Goal: Communication & Community: Share content

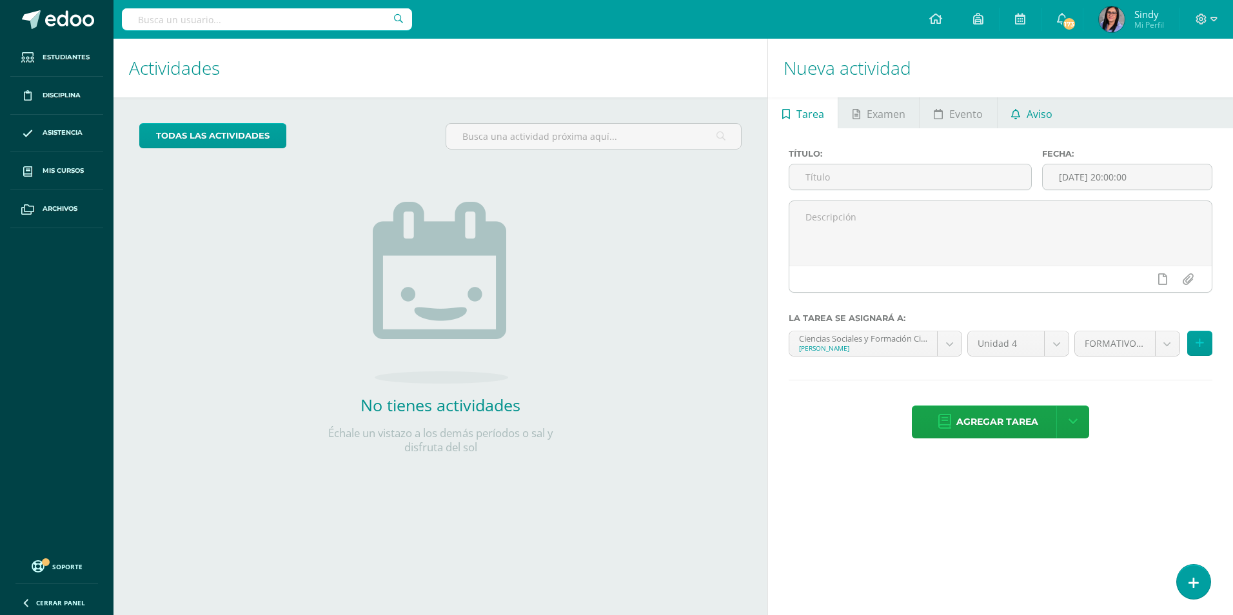
click at [1032, 115] on span "Aviso" at bounding box center [1040, 114] width 26 height 31
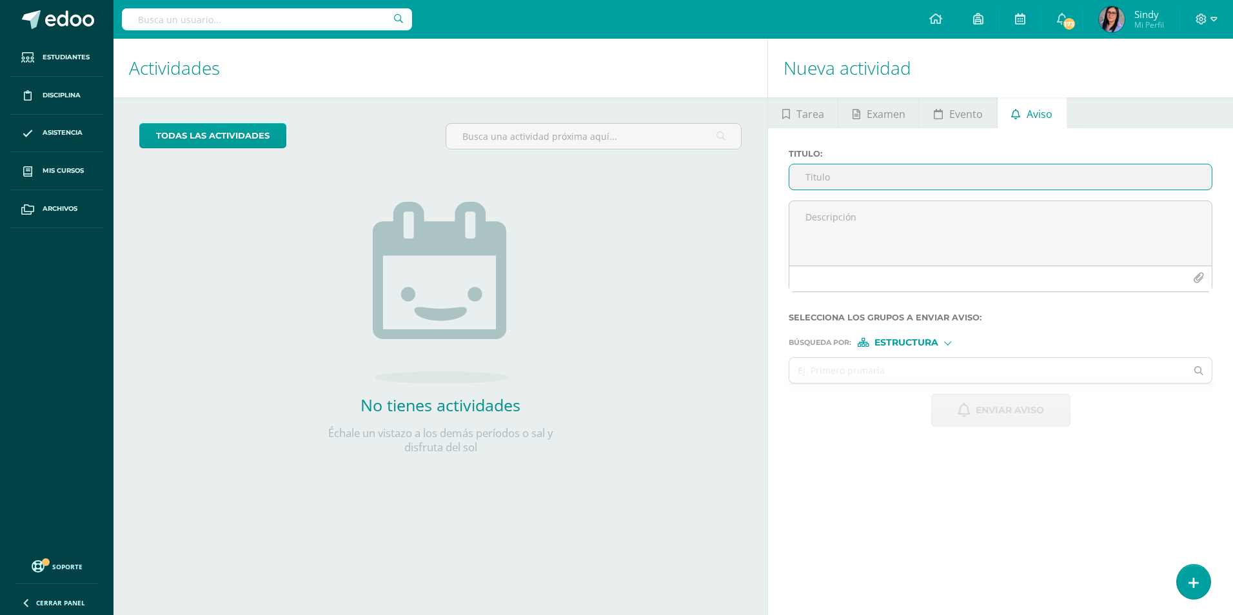
click at [905, 176] on input "Titulo :" at bounding box center [1000, 176] width 422 height 25
click at [937, 180] on input "Aviso importante. Titularidad/estadística" at bounding box center [1000, 176] width 422 height 25
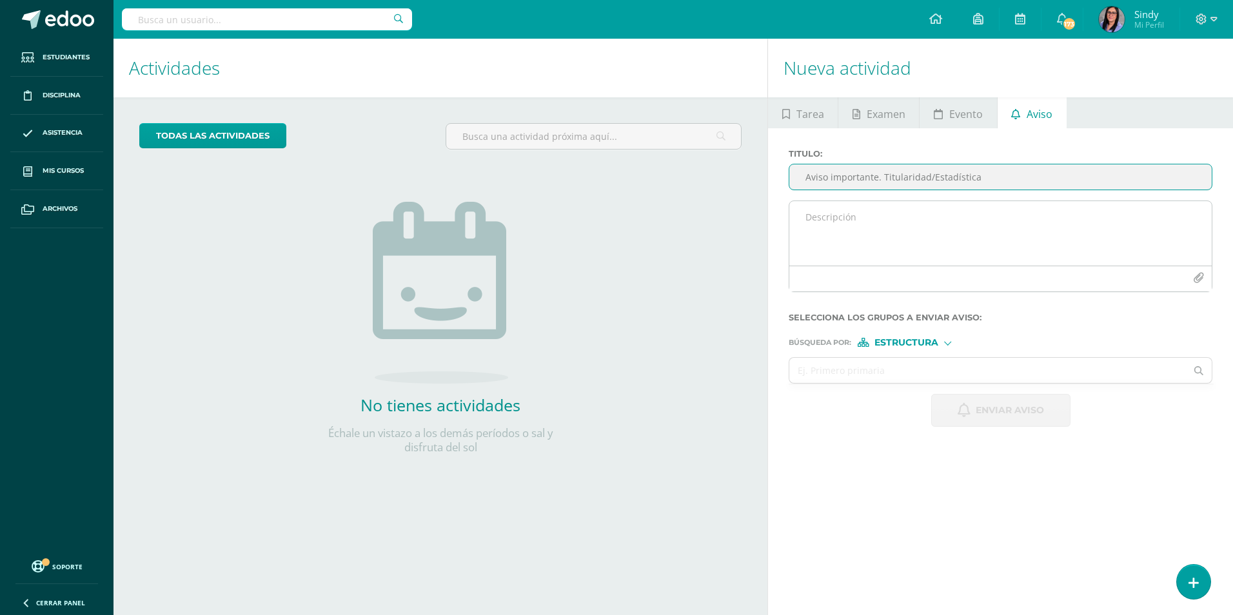
type input "Aviso importante. Titularidad/Estadística"
click at [898, 221] on textarea at bounding box center [1000, 233] width 422 height 64
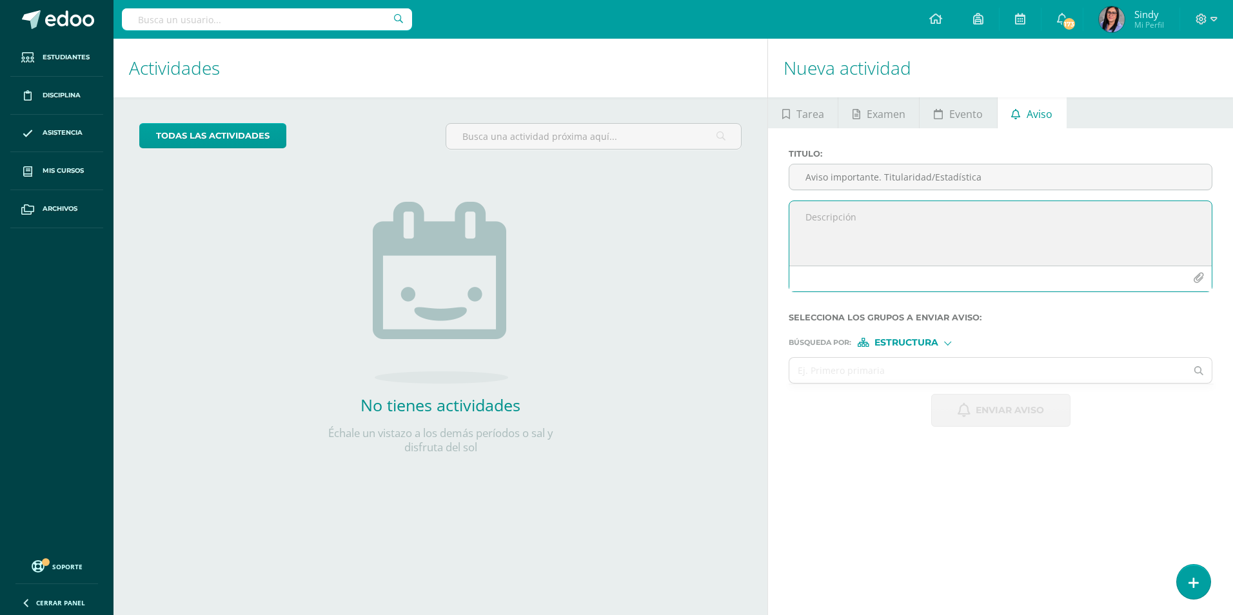
paste textarea "Estudiantes, se les informa que el día 12 se abrirá la plataforma Edoo. Deben c…"
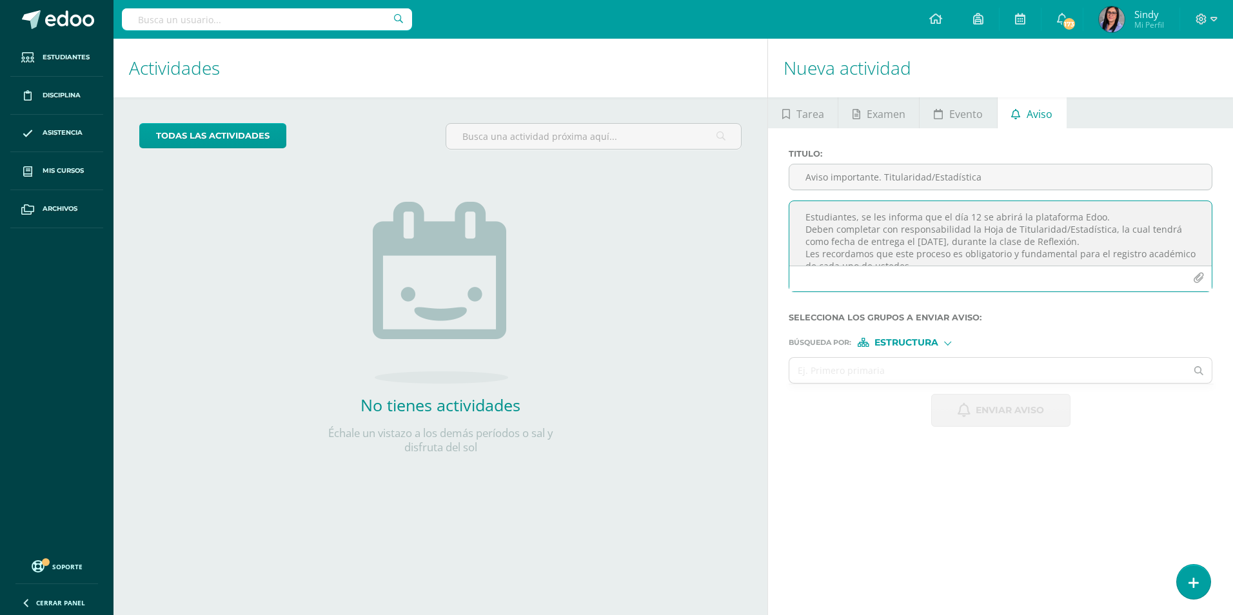
scroll to position [6, 0]
click at [951, 250] on textarea "Estudiantes, se les informa que el día 12 se abrirá la plataforma Edoo. Deben c…" at bounding box center [1000, 233] width 422 height 64
click at [945, 264] on textarea "Estudiantes, se les informa que el día 12 se abrirá la plataforma Edoo. Deben c…" at bounding box center [1000, 233] width 422 height 64
type textarea "Estudiantes, se les informa que el día 12 se abrirá la plataforma Edoo. Deben c…"
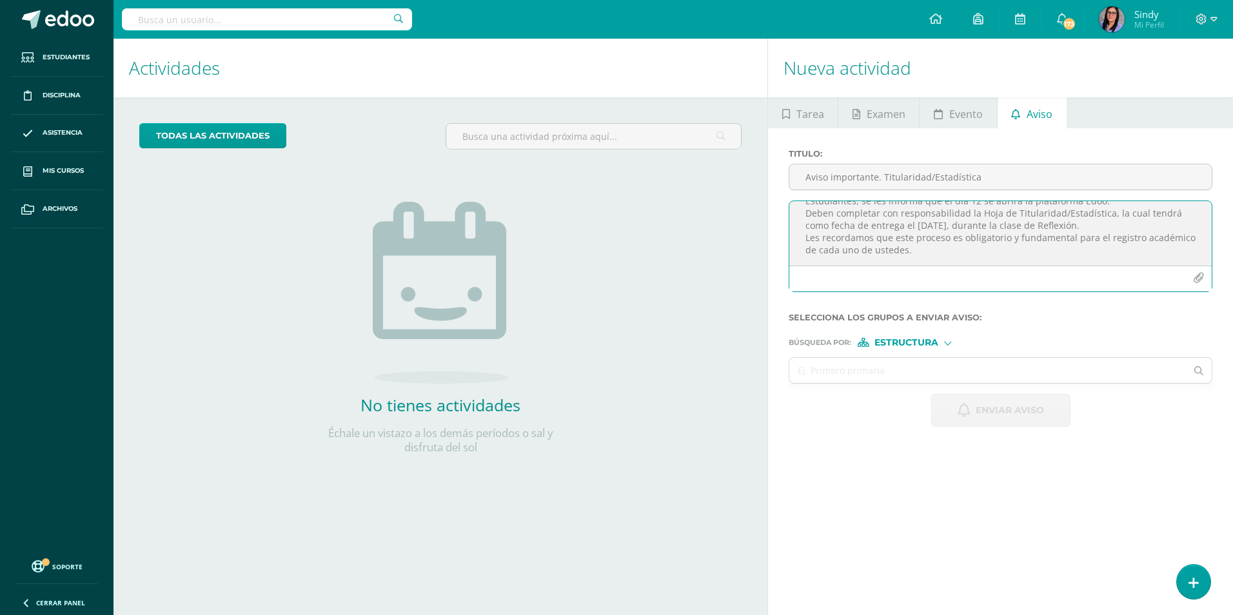
click at [902, 342] on span "Estructura" at bounding box center [906, 342] width 64 height 7
click at [887, 359] on label "Estructura" at bounding box center [909, 359] width 88 height 9
click at [838, 367] on input "text" at bounding box center [987, 370] width 397 height 25
type input "titularidad"
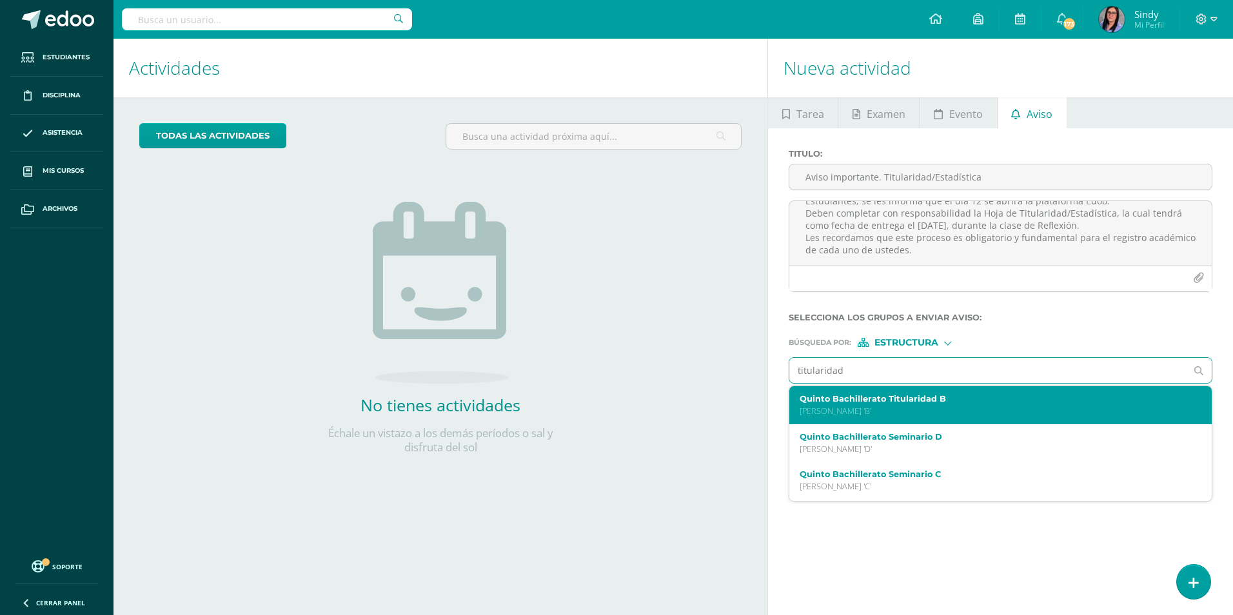
click at [940, 411] on p "[PERSON_NAME] 'B'" at bounding box center [992, 411] width 384 height 11
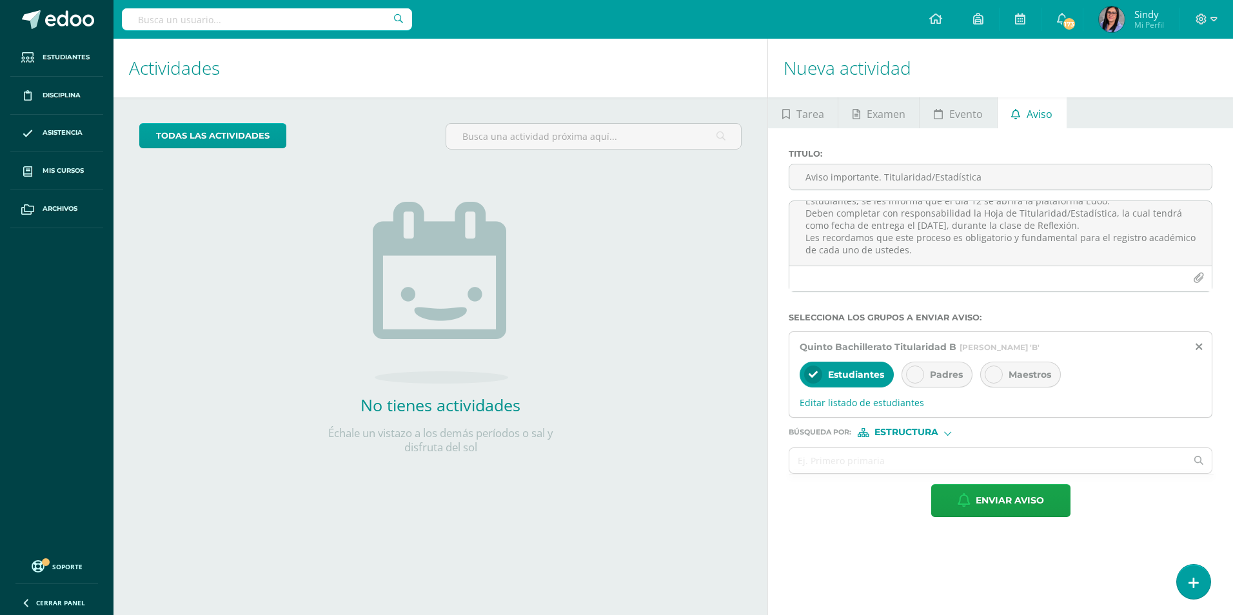
click at [954, 380] on span "Padres" at bounding box center [946, 375] width 33 height 12
click at [981, 506] on span "Enviar aviso" at bounding box center [1010, 501] width 68 height 32
